Goal: Transaction & Acquisition: Download file/media

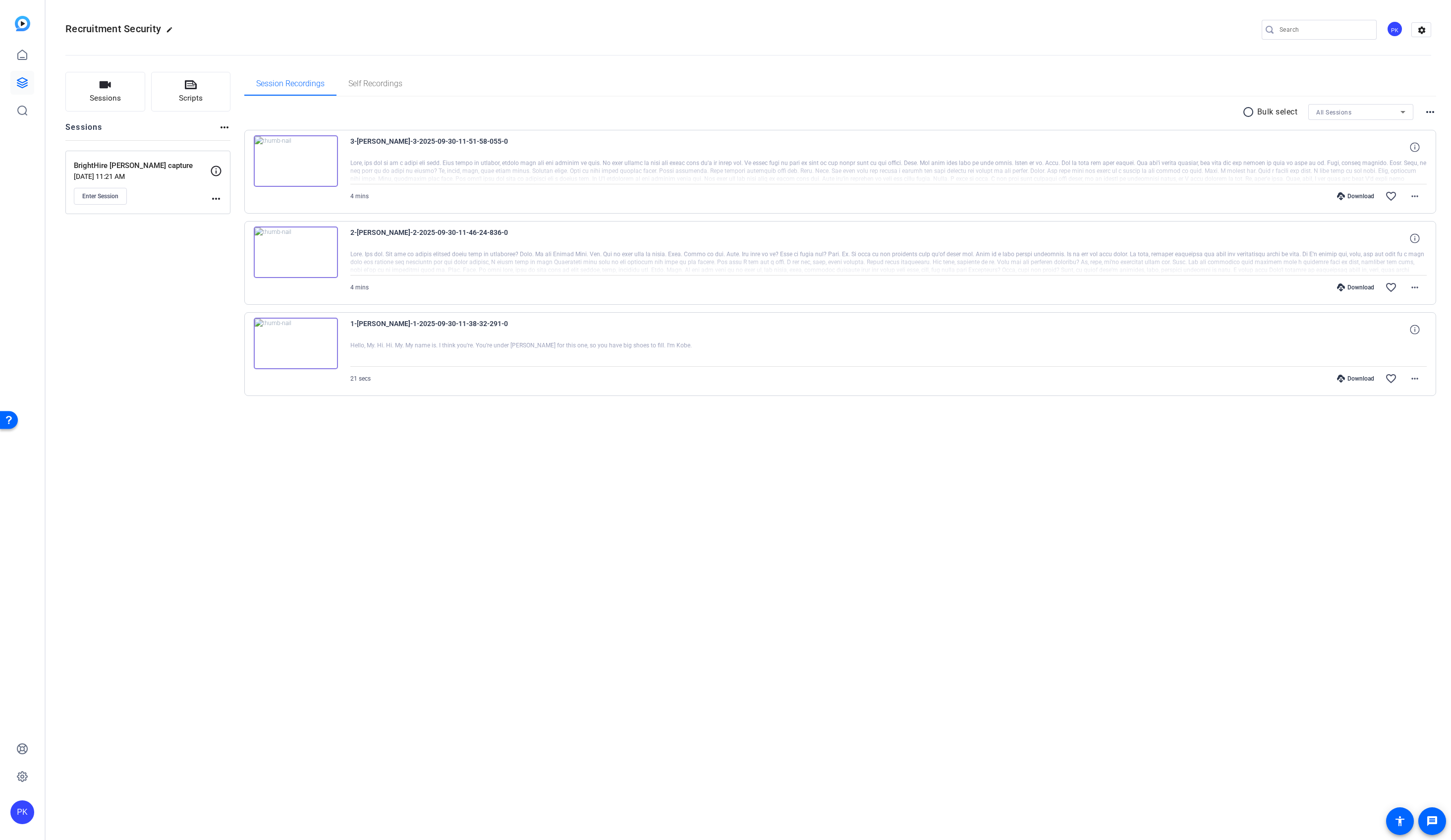
click at [1359, 195] on div "Download" at bounding box center [1355, 197] width 47 height 8
click at [1354, 286] on div "Download" at bounding box center [1355, 287] width 47 height 8
